Goal: Information Seeking & Learning: Compare options

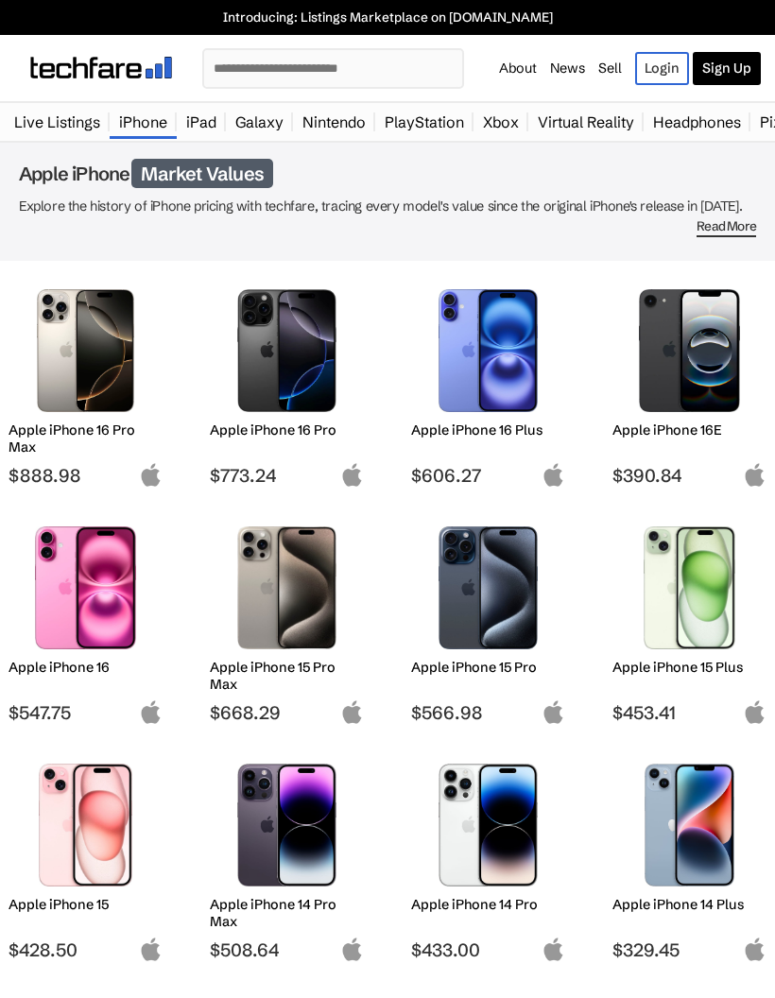
click at [116, 354] on img at bounding box center [86, 350] width 126 height 123
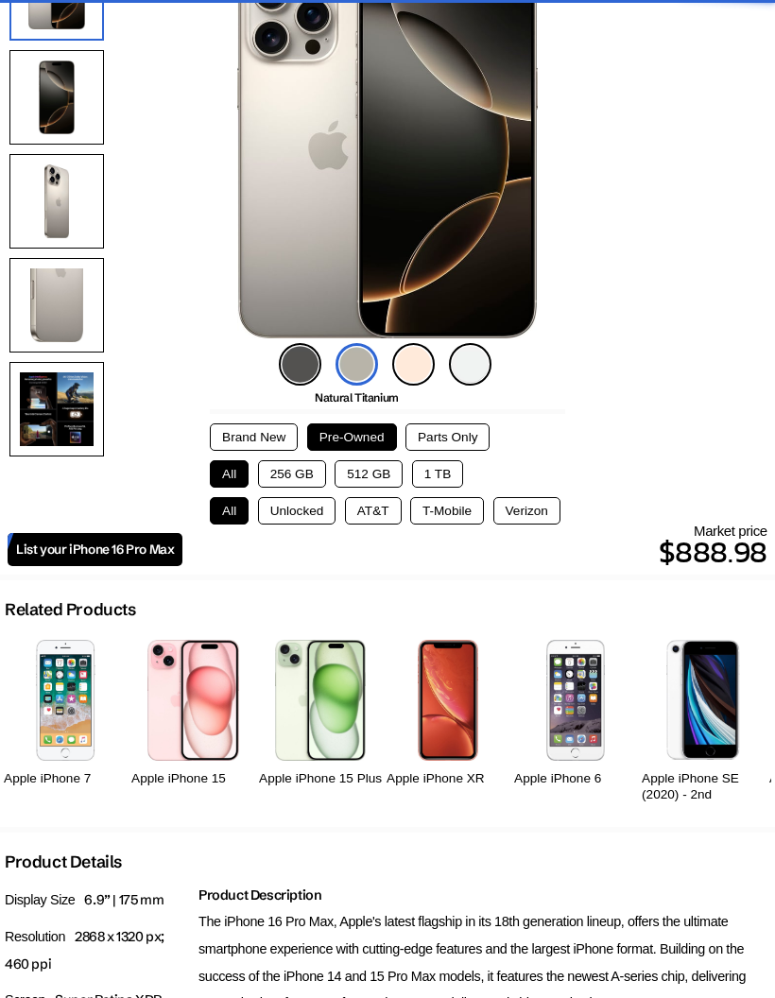
scroll to position [246, 0]
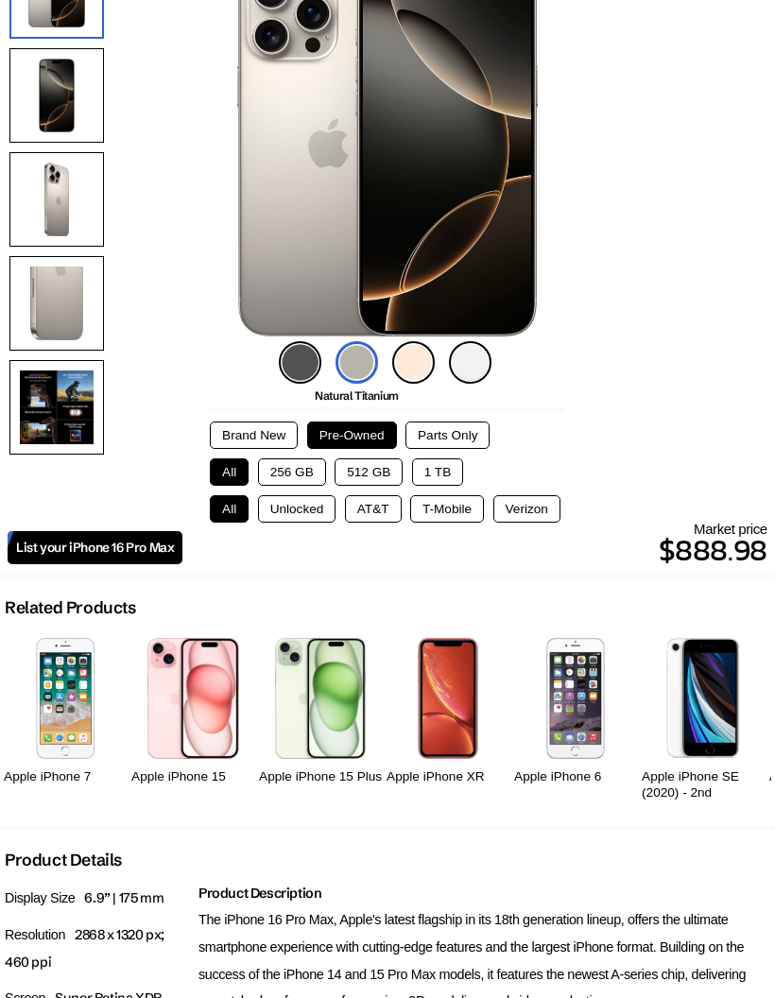
click at [266, 427] on button "Brand New" at bounding box center [254, 434] width 88 height 27
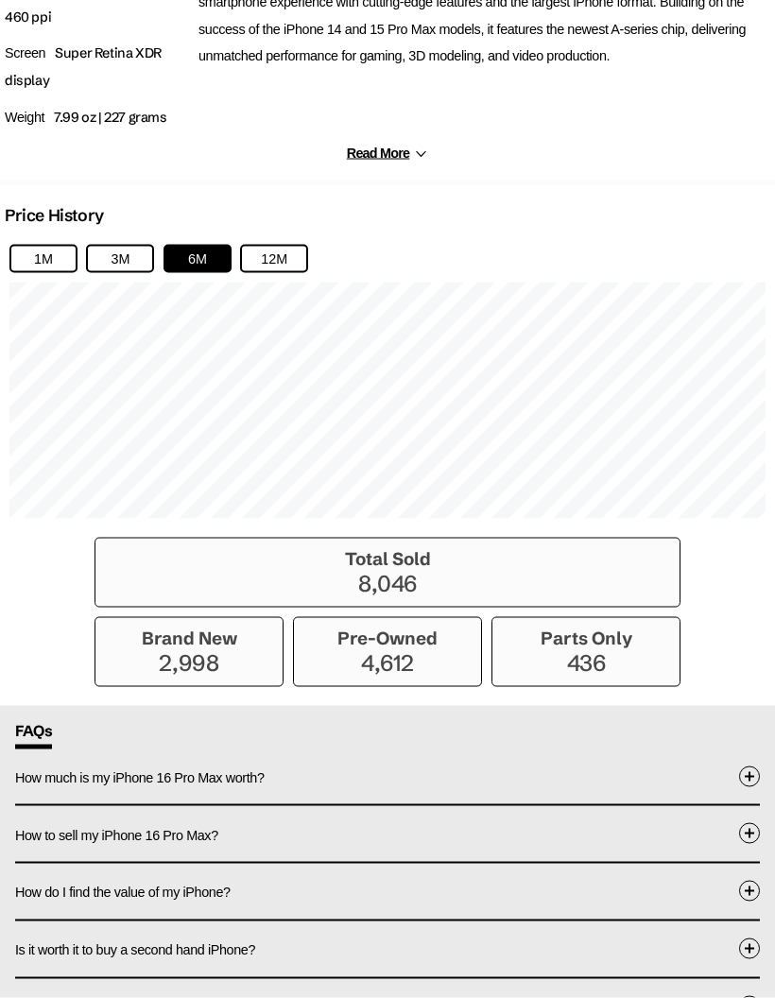
scroll to position [1203, 0]
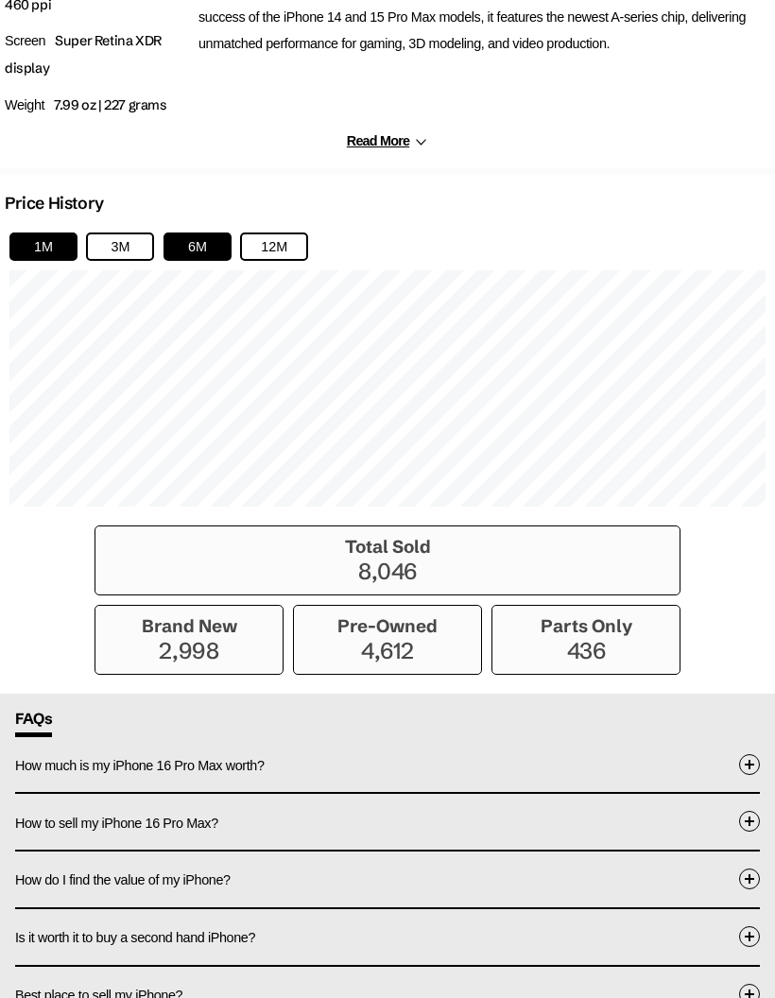
click at [50, 251] on button "1M" at bounding box center [43, 246] width 68 height 28
click at [127, 259] on button "3M" at bounding box center [120, 246] width 68 height 28
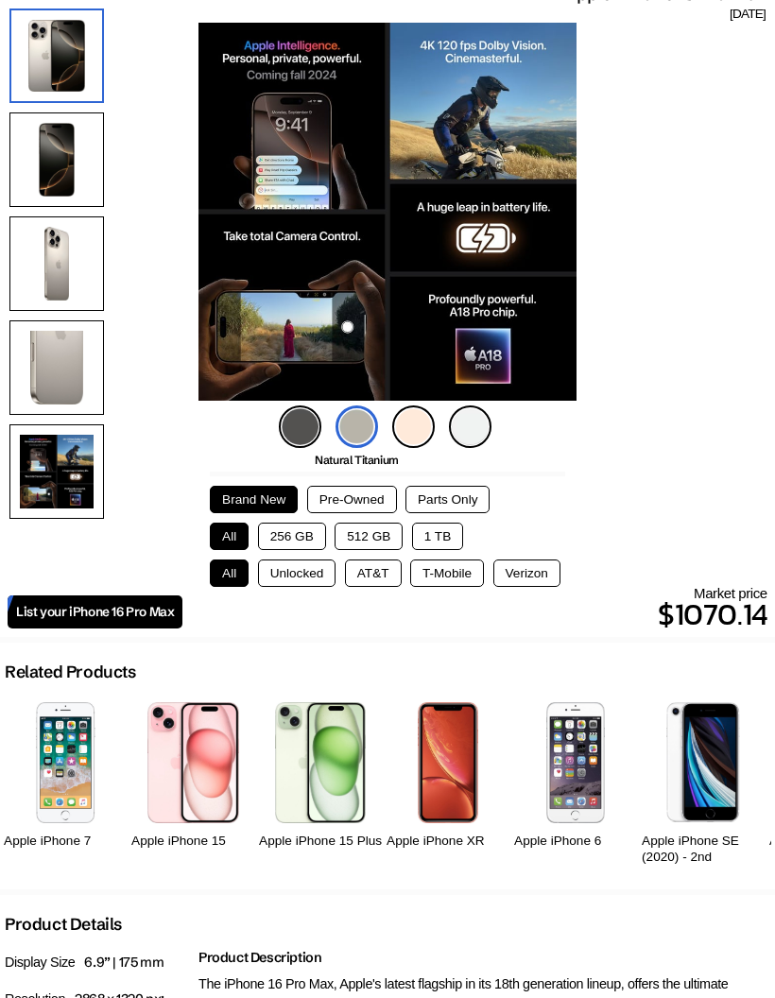
scroll to position [180, 0]
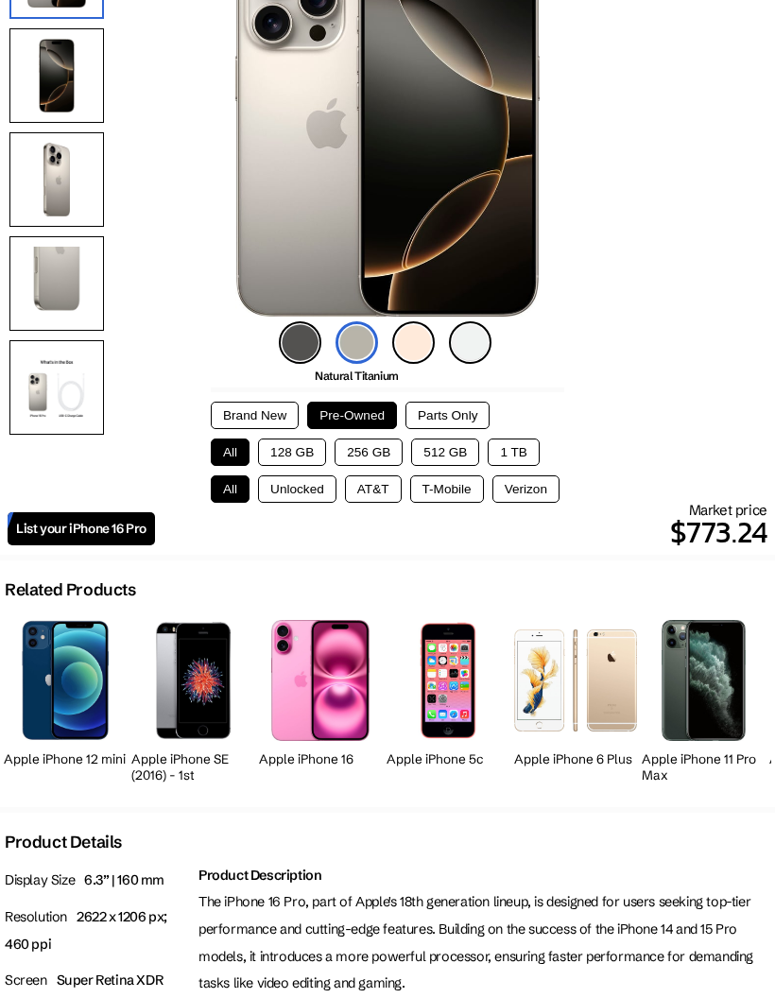
scroll to position [282, 0]
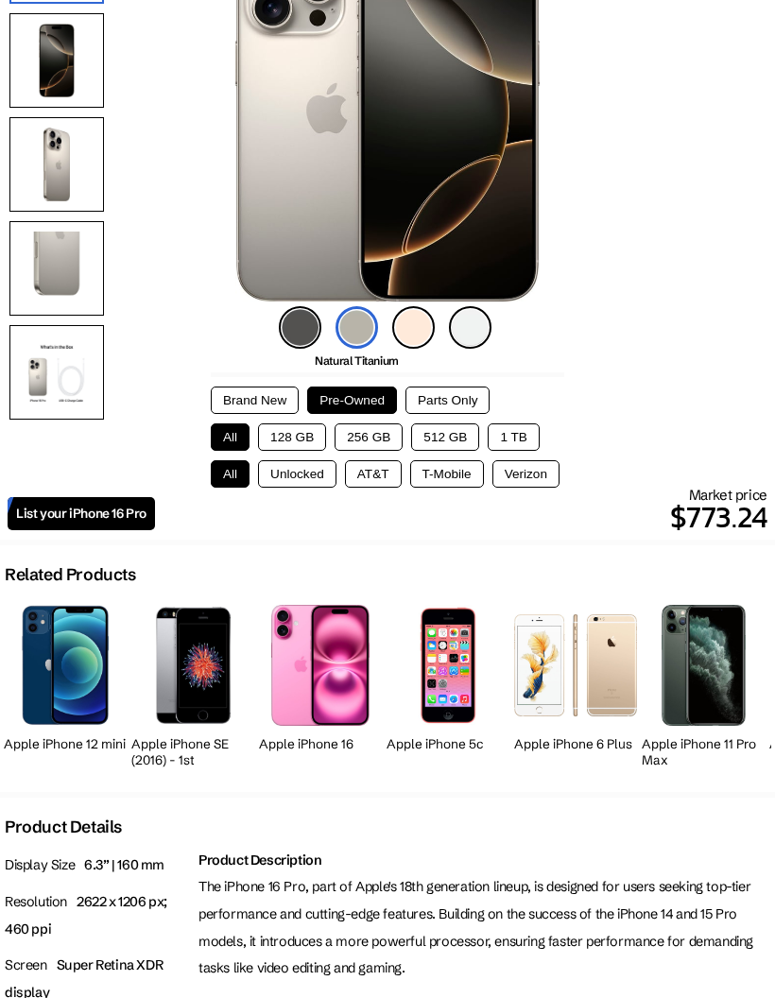
click at [372, 442] on button "256 GB" at bounding box center [369, 436] width 68 height 27
click at [286, 398] on button "Brand New" at bounding box center [255, 399] width 88 height 27
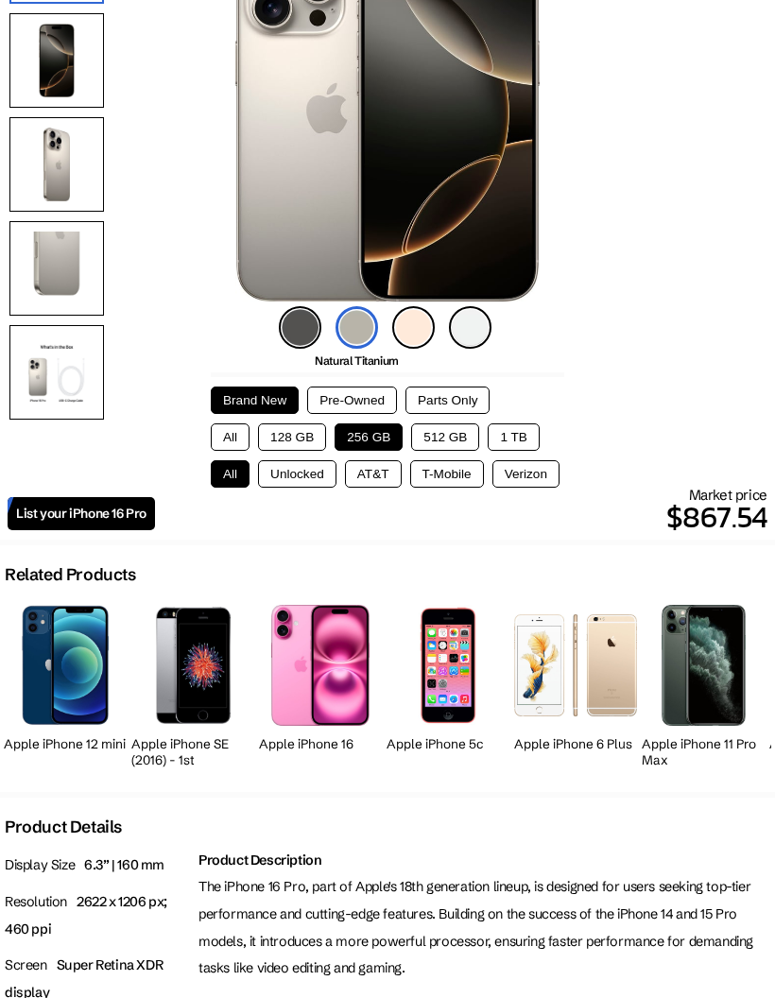
click at [456, 450] on button "512 GB" at bounding box center [445, 436] width 68 height 27
click at [386, 428] on button "256 GB" at bounding box center [369, 436] width 68 height 27
click at [466, 434] on button "512 GB" at bounding box center [445, 436] width 68 height 27
click at [392, 430] on button "256 GB" at bounding box center [369, 436] width 68 height 27
click at [461, 436] on button "512 GB" at bounding box center [445, 436] width 68 height 27
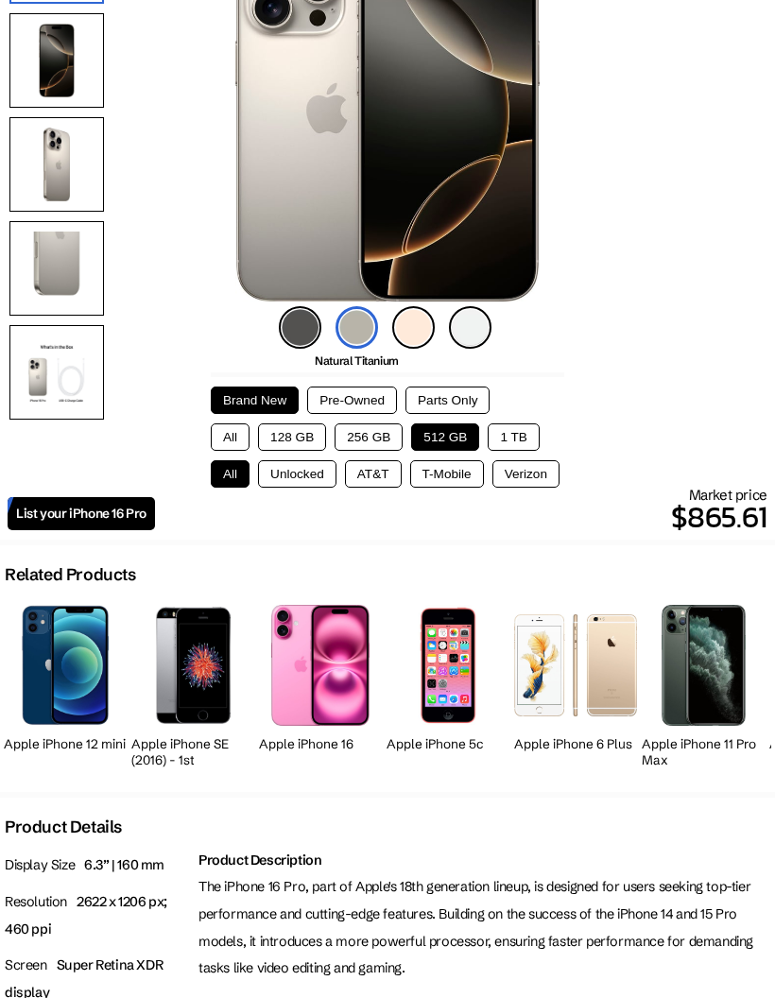
click at [524, 438] on button "1 TB" at bounding box center [513, 436] width 51 height 27
click at [461, 440] on button "512 GB" at bounding box center [445, 436] width 68 height 27
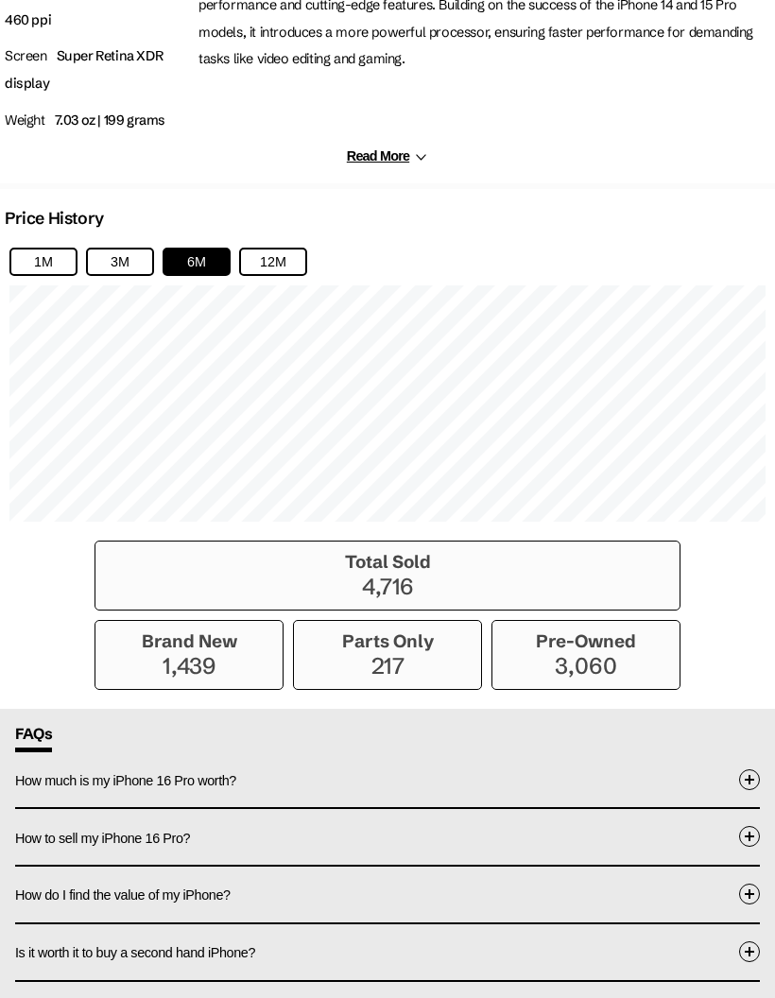
scroll to position [1198, 0]
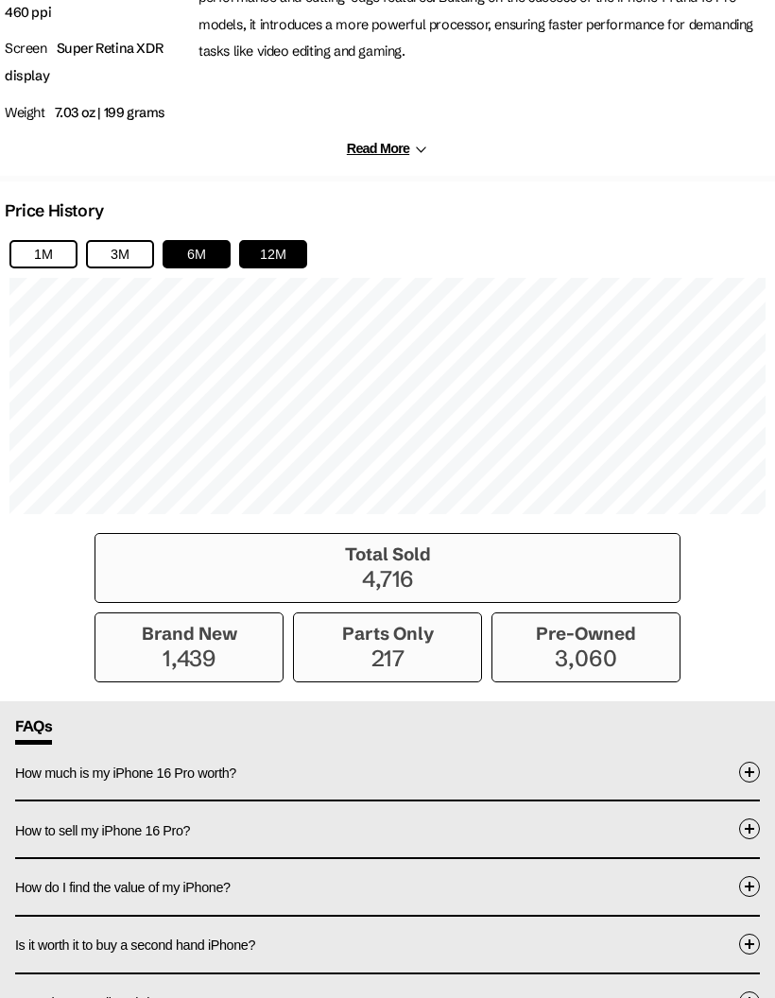
click at [264, 263] on button "12M" at bounding box center [273, 254] width 68 height 28
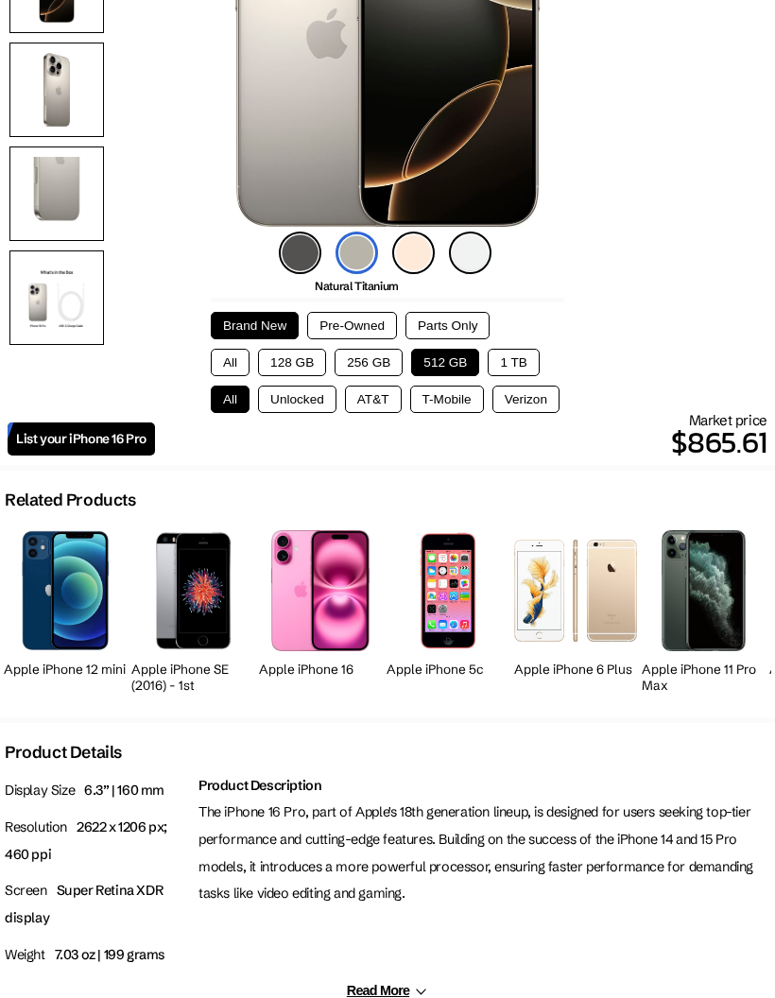
scroll to position [355, 0]
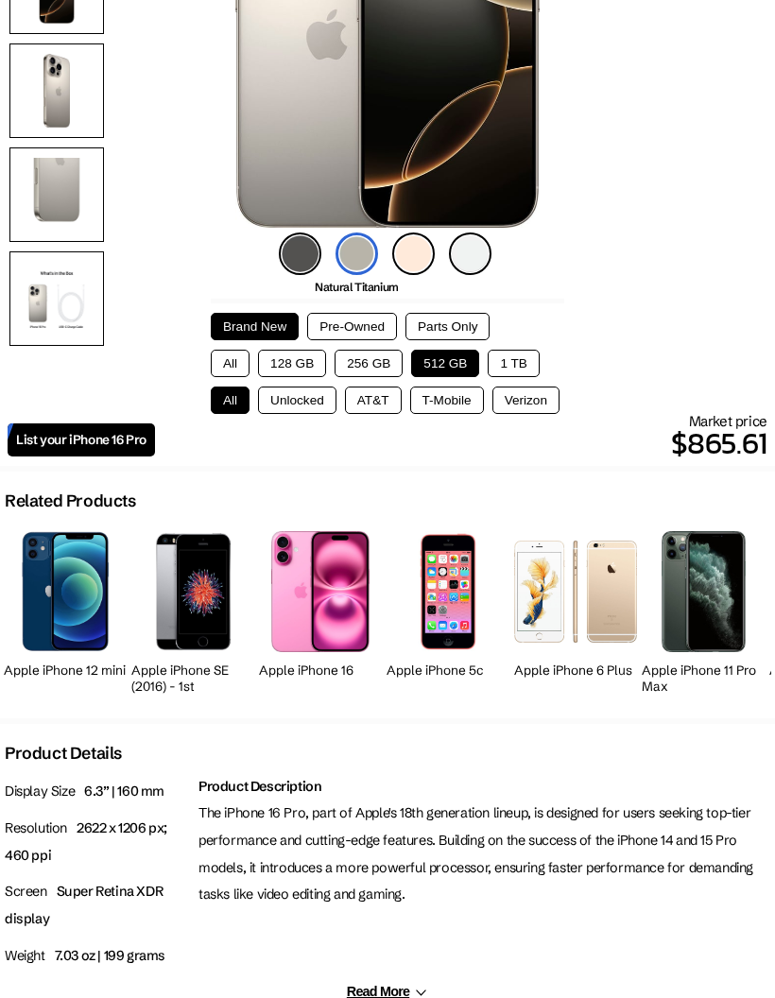
click at [357, 604] on img at bounding box center [320, 591] width 98 height 120
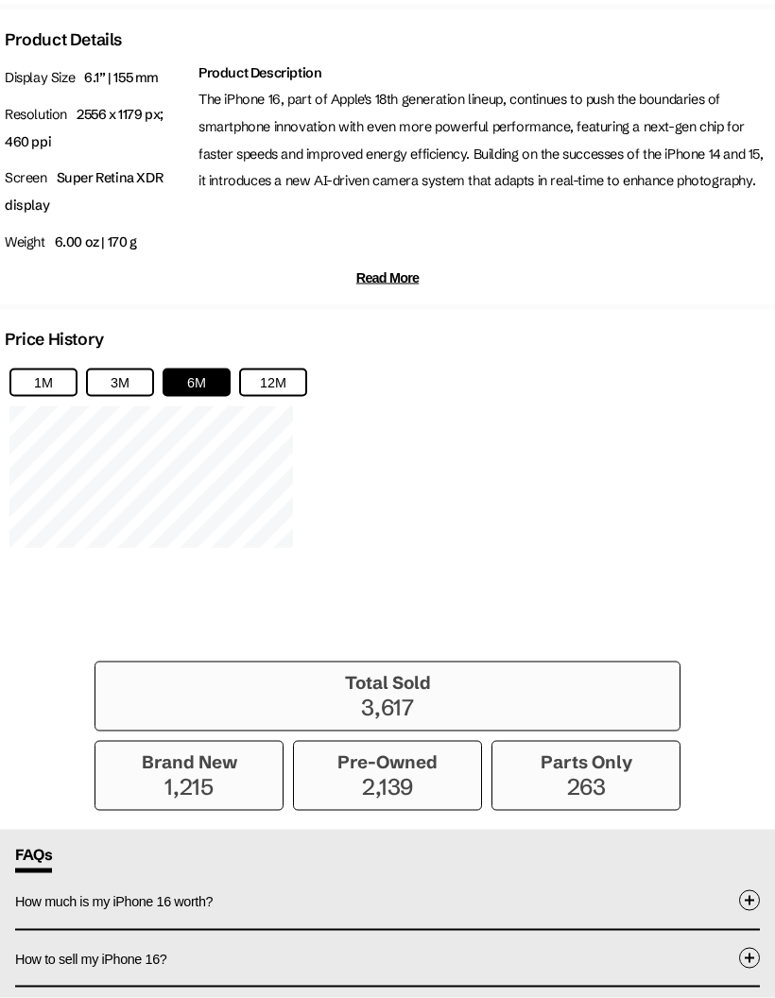
scroll to position [1088, 0]
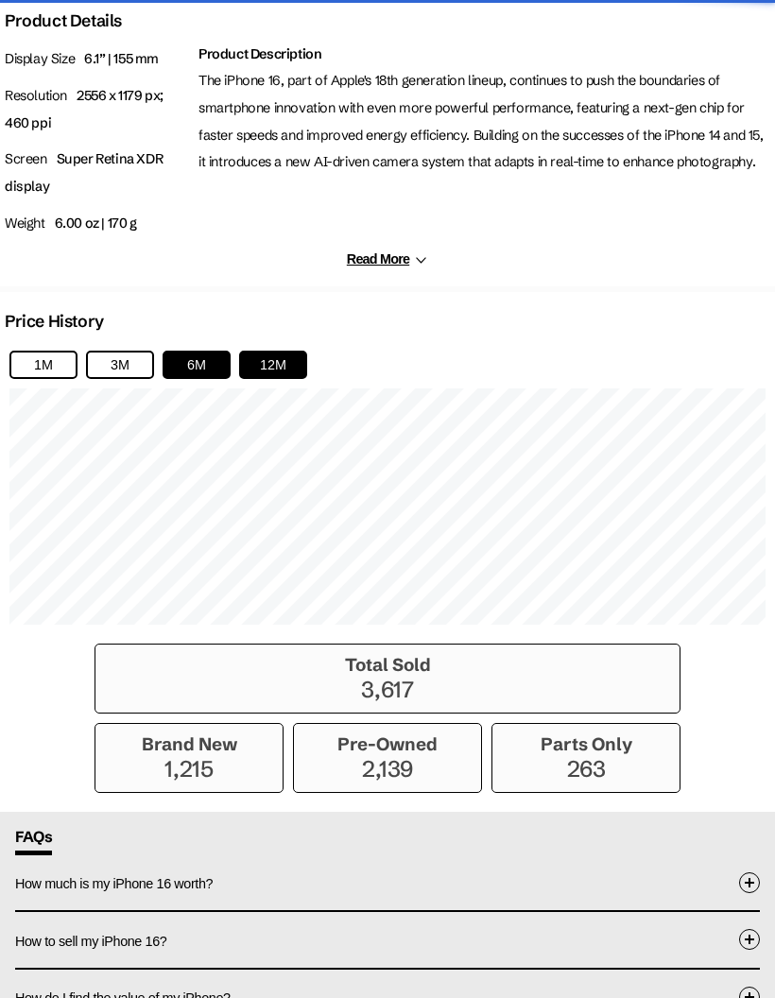
click at [296, 379] on button "12M" at bounding box center [273, 365] width 68 height 28
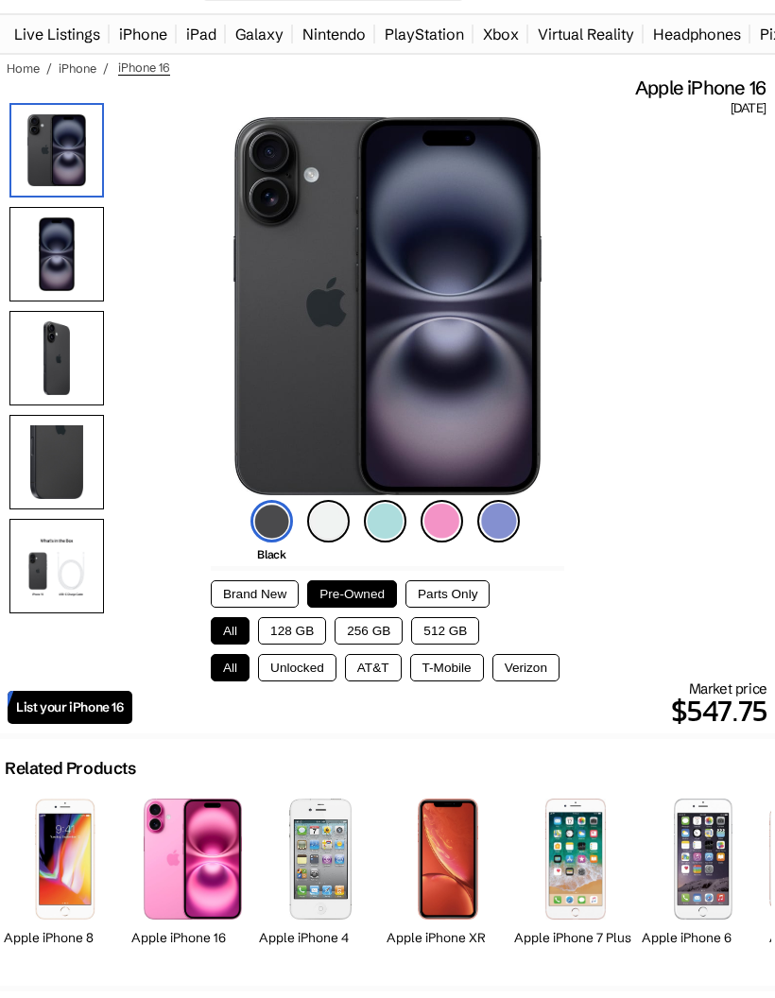
scroll to position [0, 0]
